Goal: Navigation & Orientation: Find specific page/section

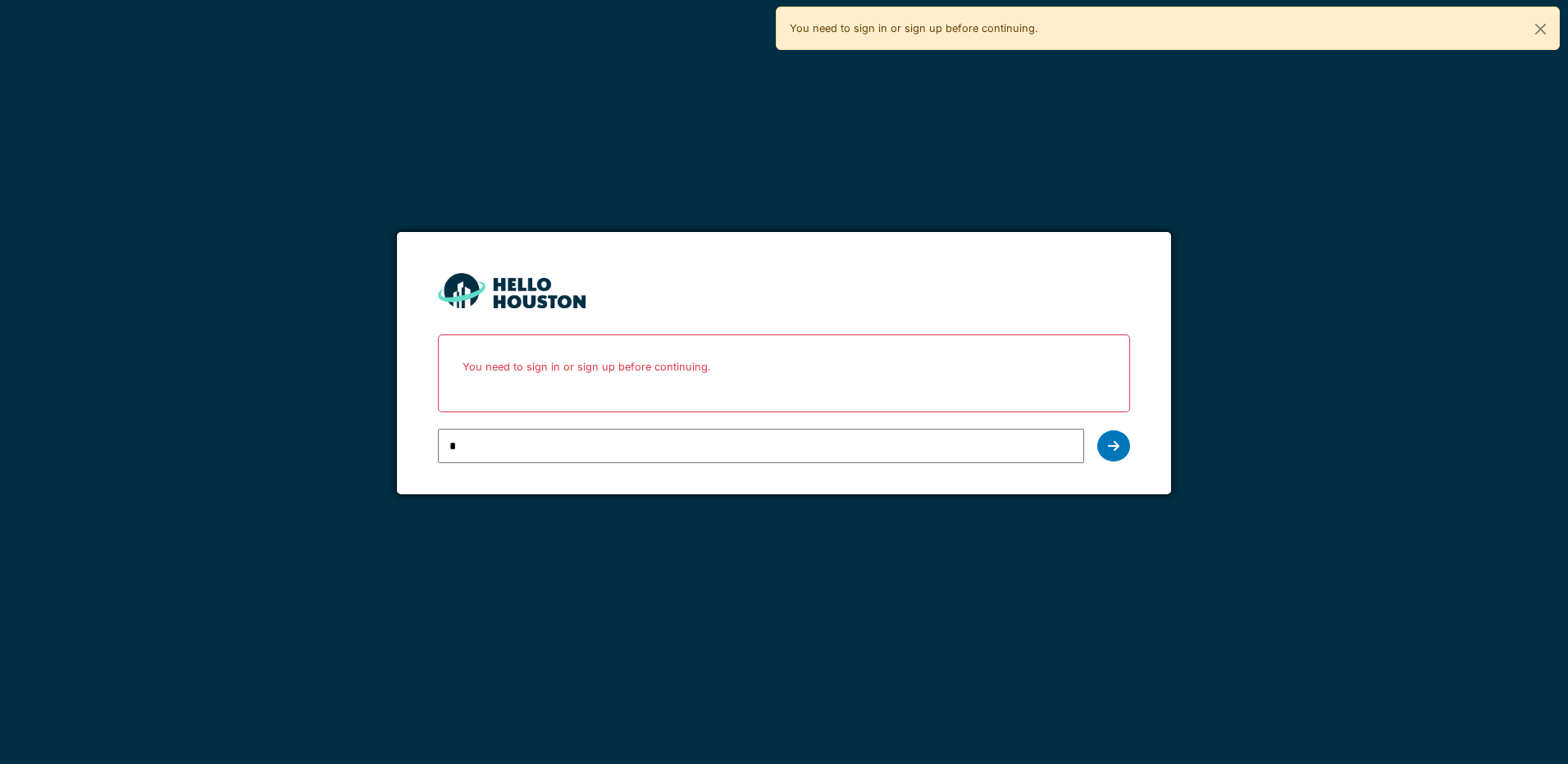
type input "**********"
click at [1109, 440] on icon at bounding box center [1113, 445] width 11 height 13
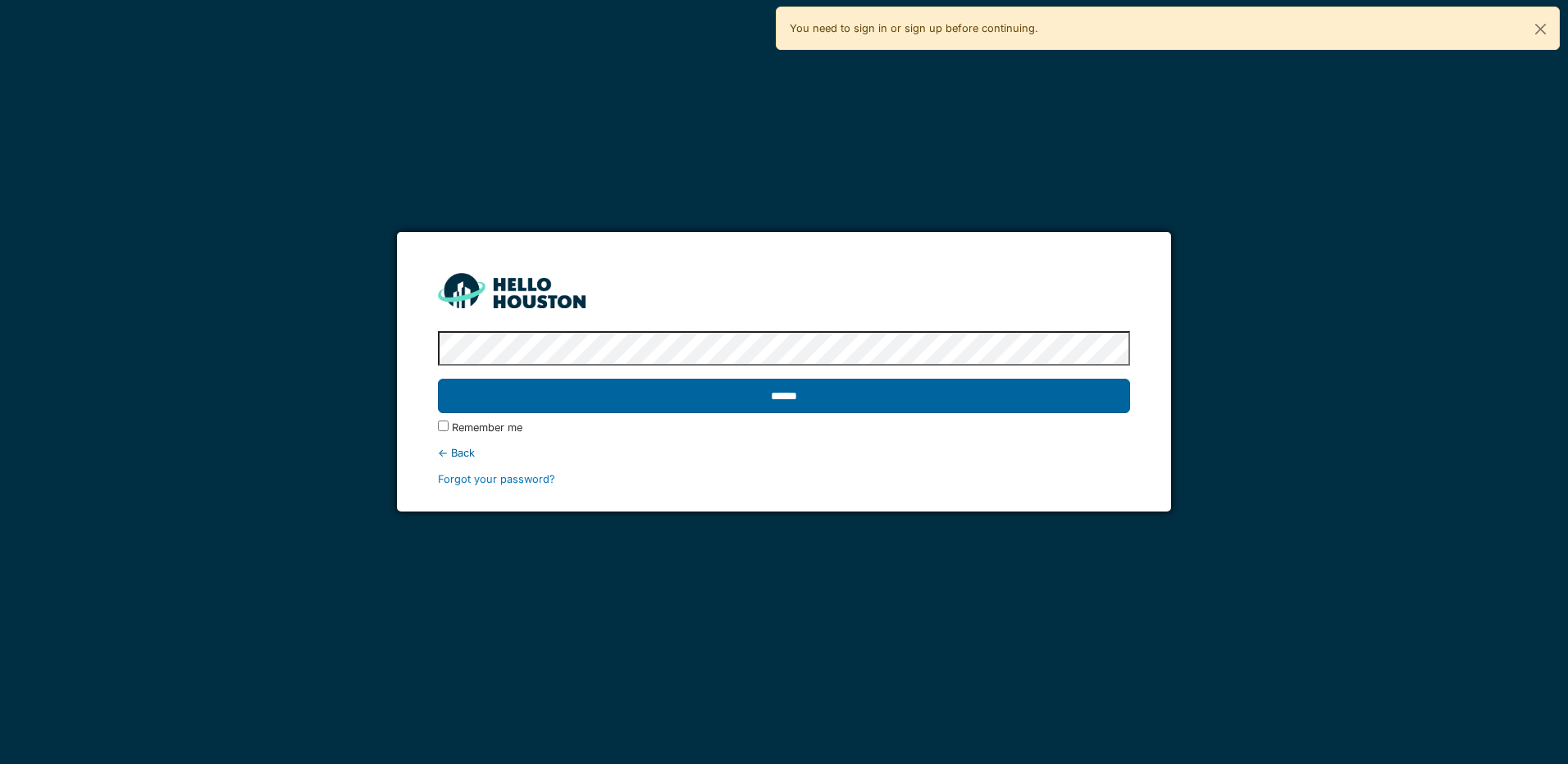
click at [743, 396] on input "******" at bounding box center [783, 396] width 691 height 35
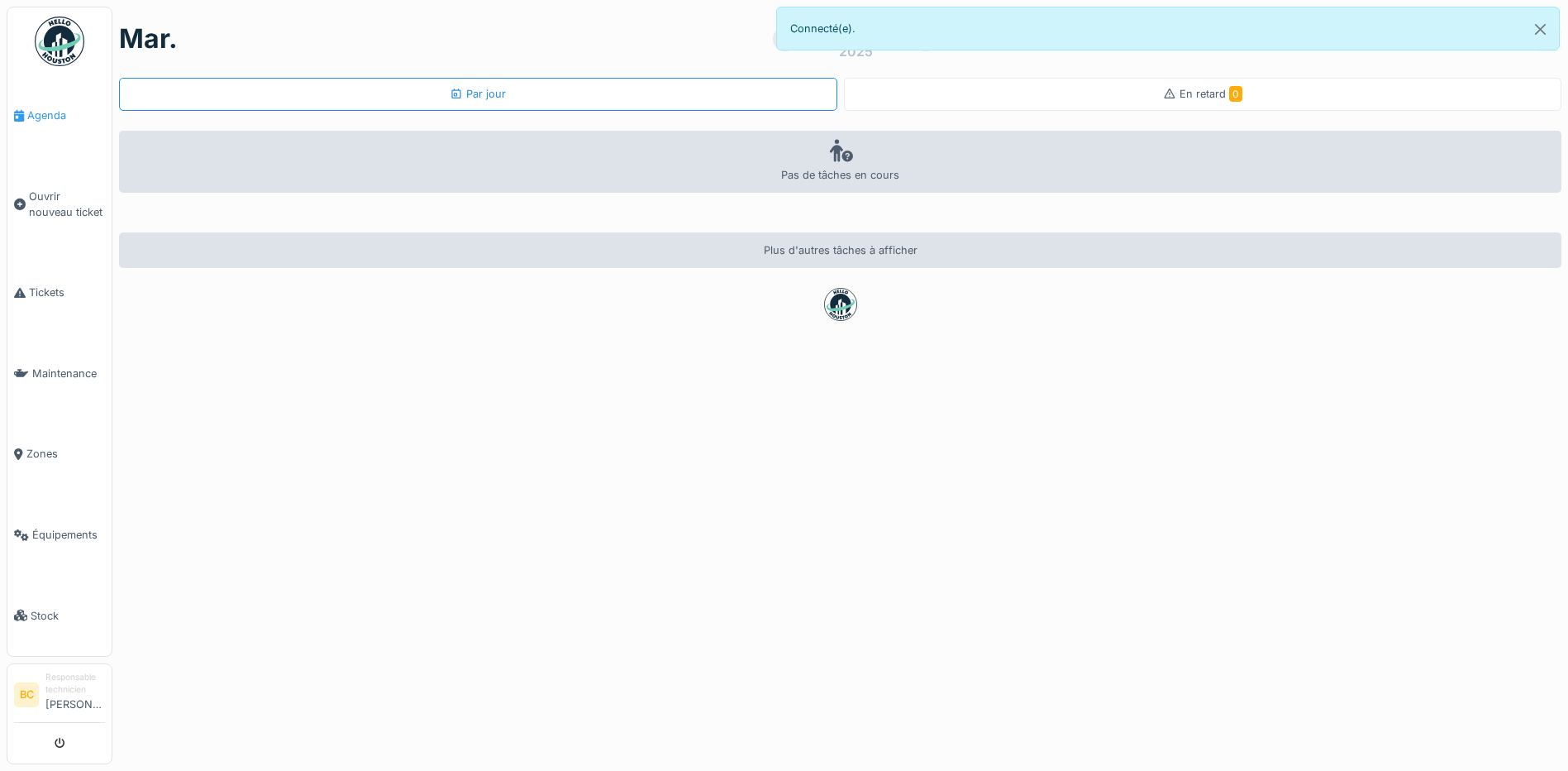
click at [37, 109] on span "Agenda" at bounding box center [66, 115] width 77 height 16
